Goal: Information Seeking & Learning: Learn about a topic

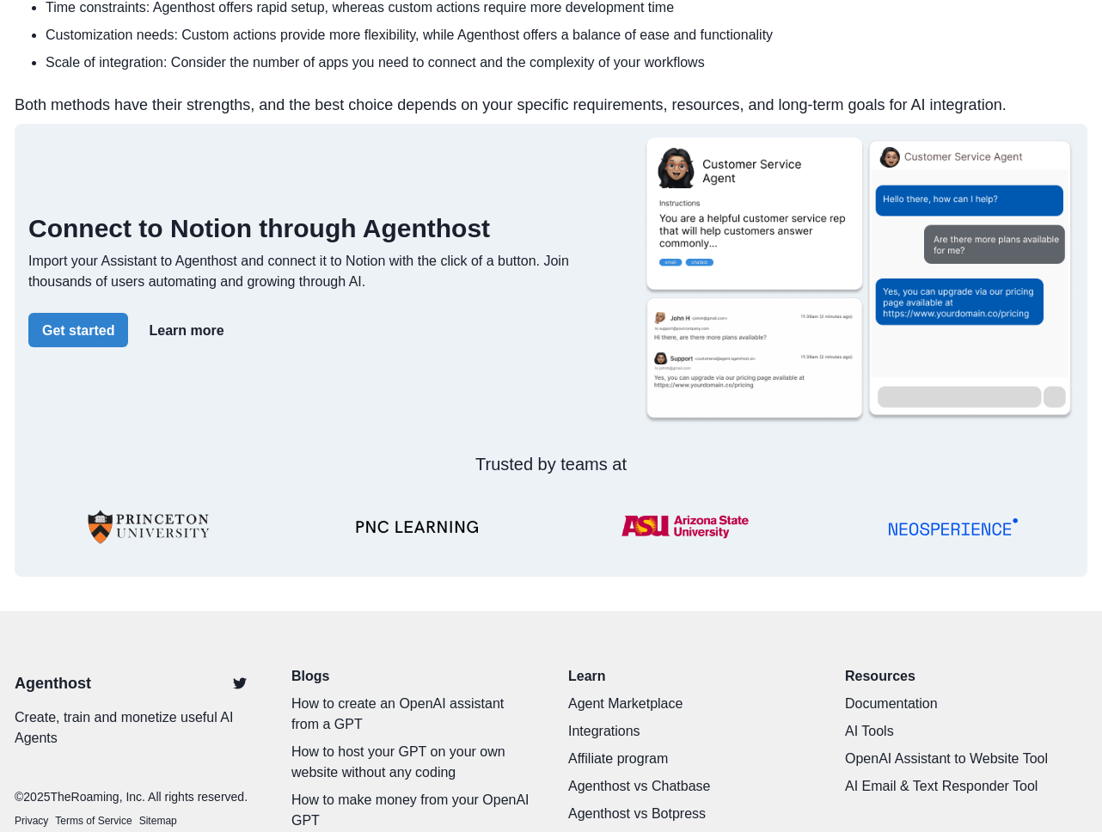
scroll to position [3836, 0]
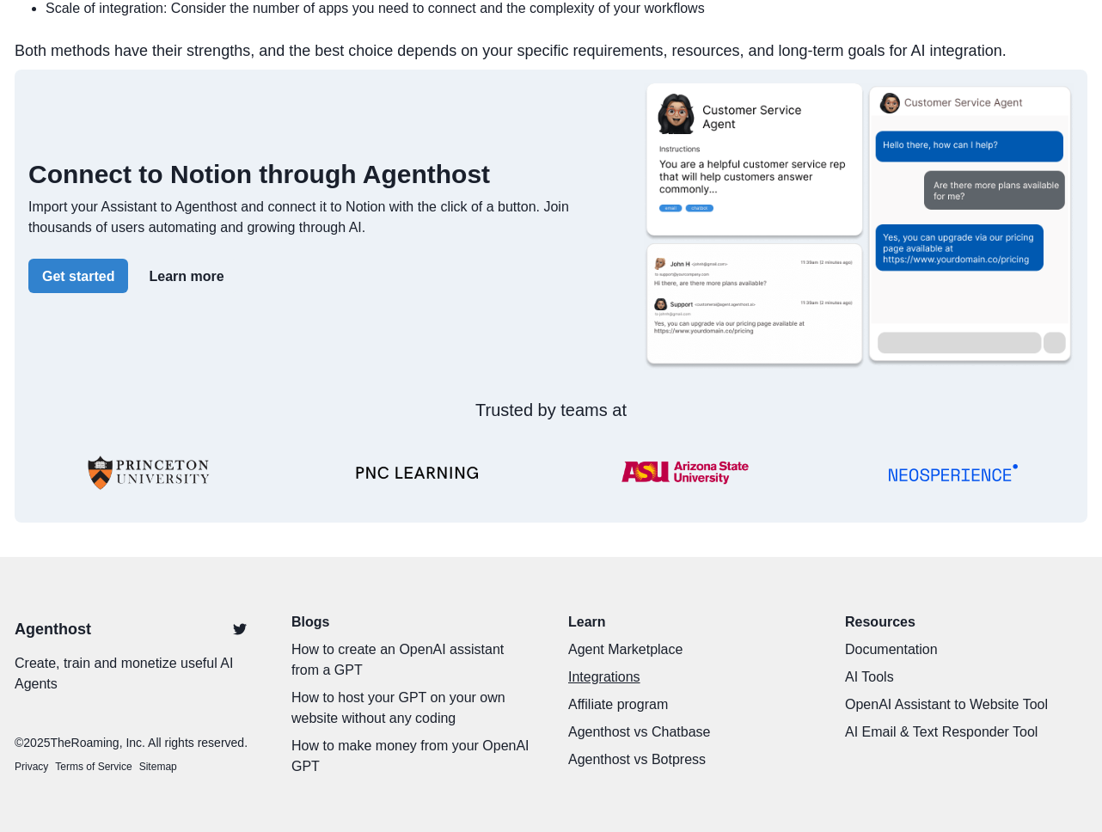
click at [607, 667] on link "Integrations" at bounding box center [689, 677] width 242 height 21
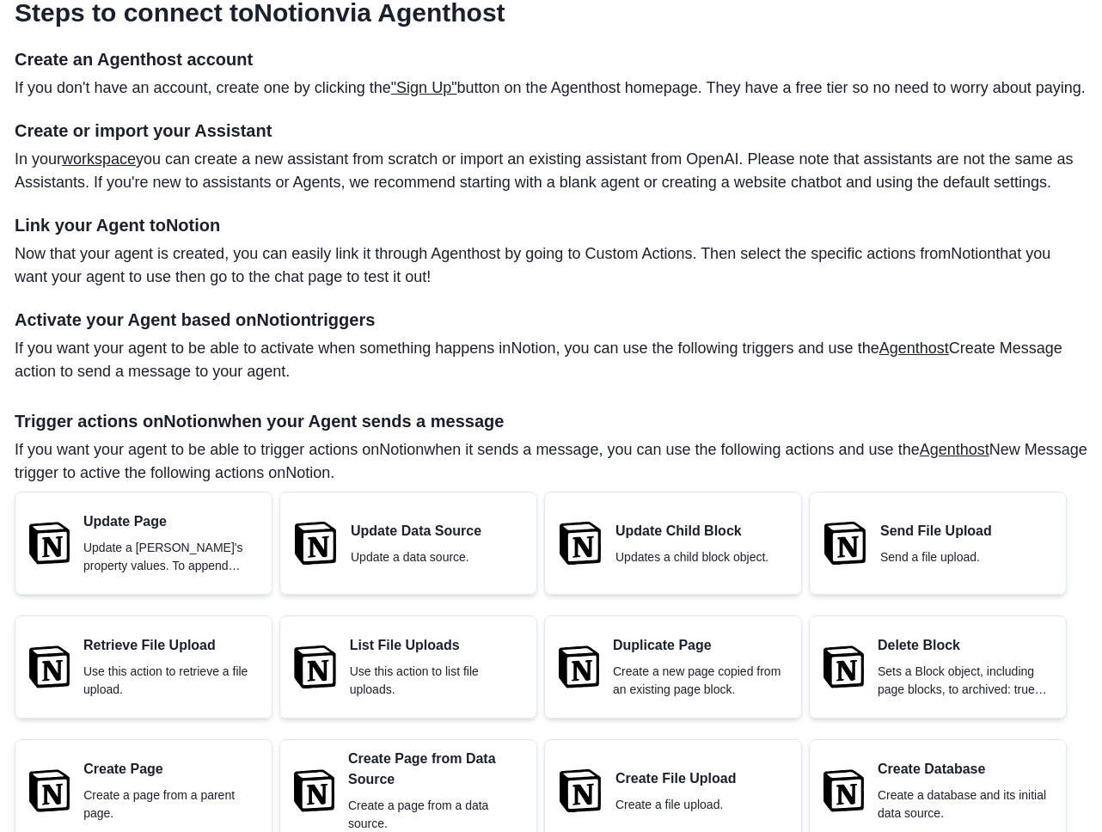
scroll to position [1784, 0]
